Goal: Find specific page/section: Find specific page/section

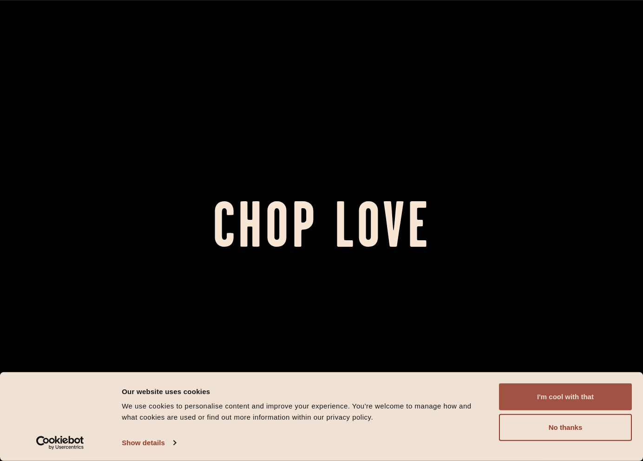
click at [566, 397] on button "I'm cool with that" at bounding box center [565, 396] width 133 height 27
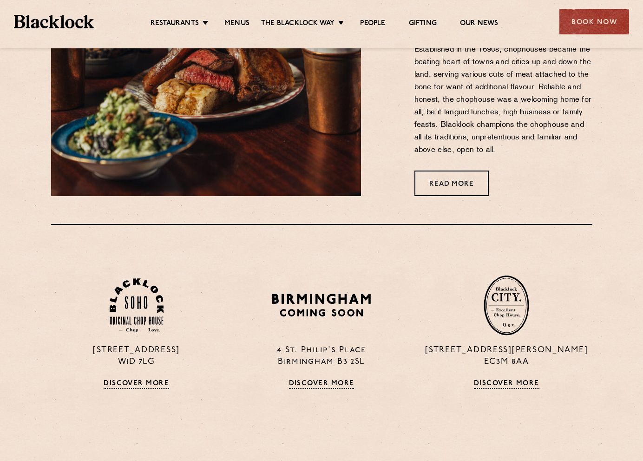
scroll to position [568, 0]
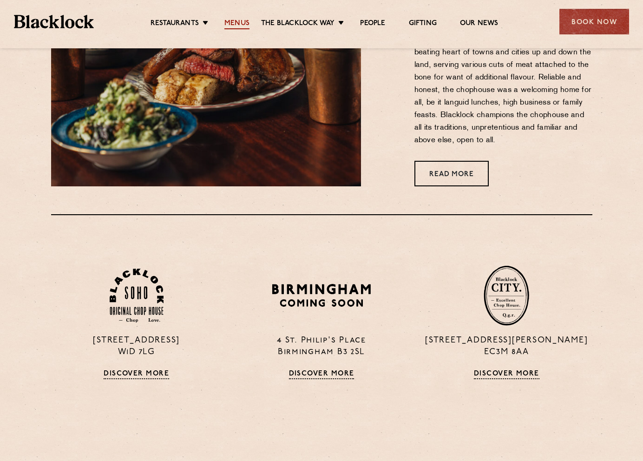
click at [244, 19] on link "Menus" at bounding box center [236, 24] width 25 height 10
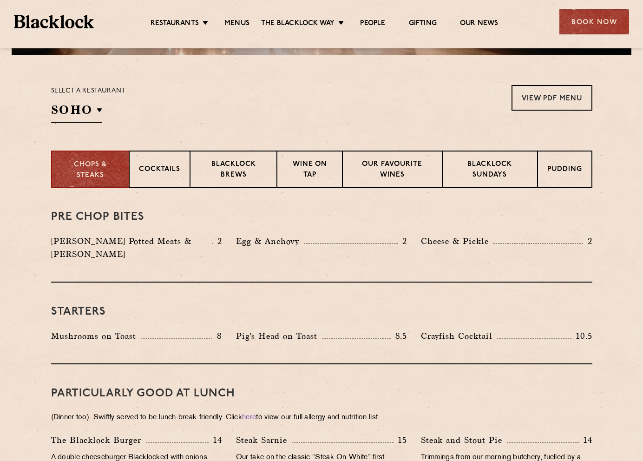
scroll to position [294, 0]
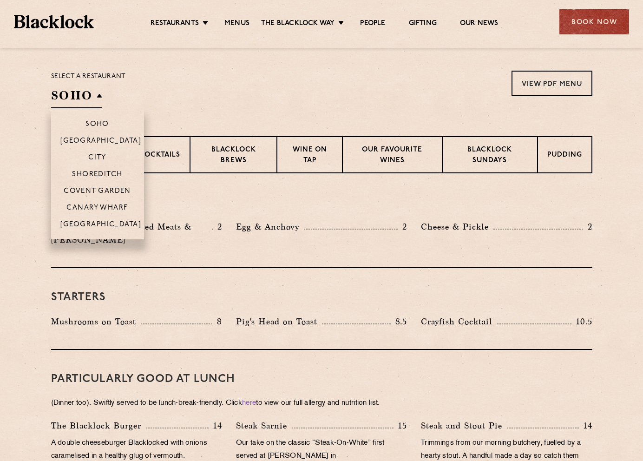
click at [76, 95] on h2 "SOHO" at bounding box center [76, 97] width 51 height 21
click at [112, 173] on p "Shoreditch" at bounding box center [97, 175] width 51 height 9
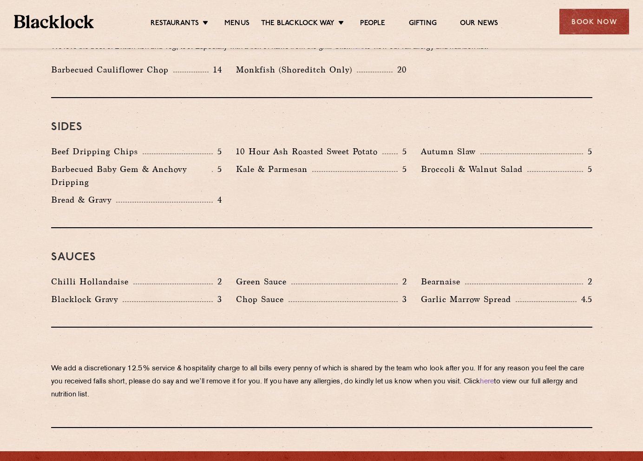
scroll to position [1382, 0]
